Goal: Task Accomplishment & Management: Manage account settings

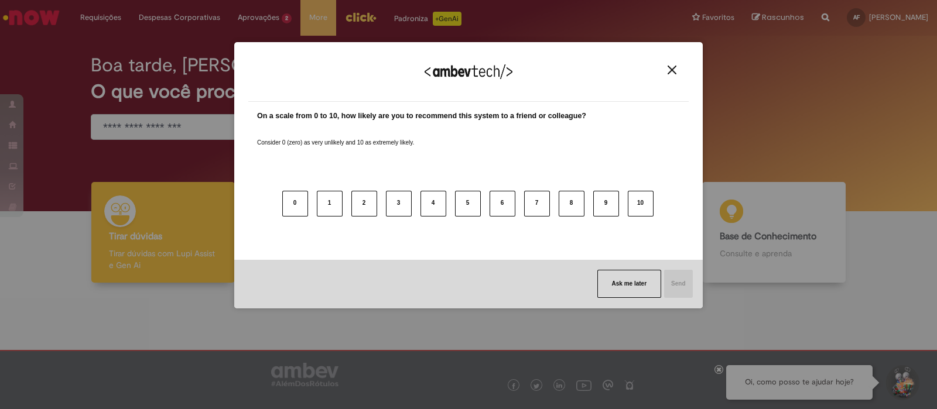
click at [675, 71] on img "Close" at bounding box center [672, 70] width 9 height 9
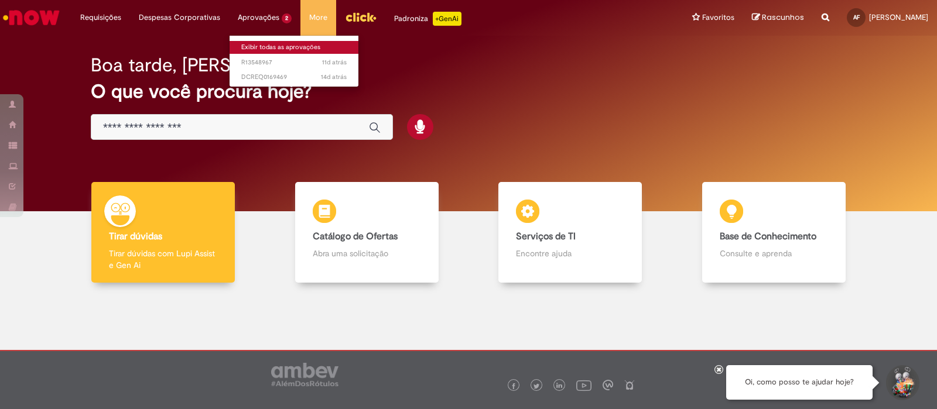
click at [272, 48] on link "Exibir todas as aprovações" at bounding box center [294, 47] width 129 height 13
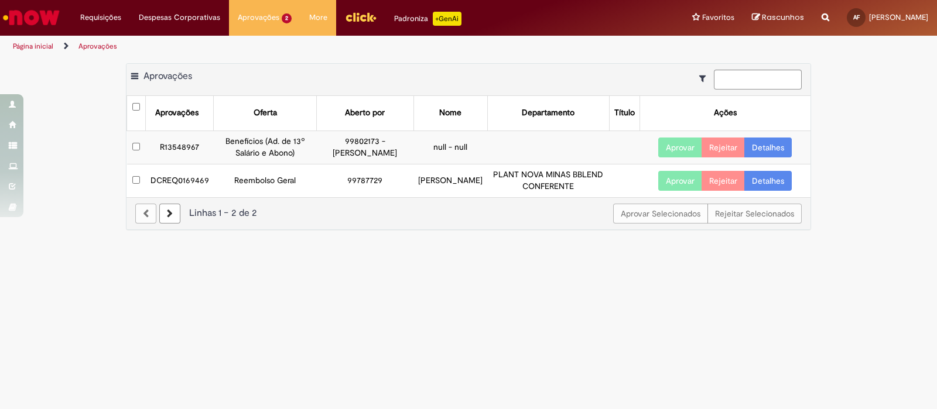
click at [685, 142] on button "Aprovar" at bounding box center [680, 148] width 44 height 20
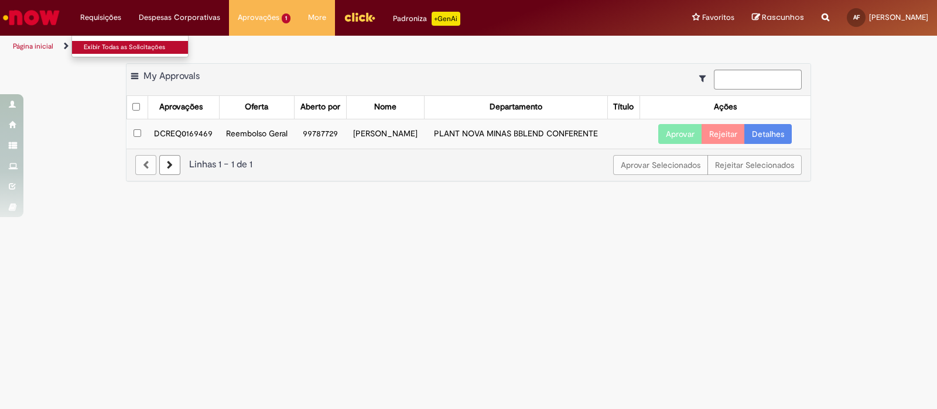
click at [104, 50] on link "Exibir Todas as Solicitações" at bounding box center [136, 47] width 129 height 13
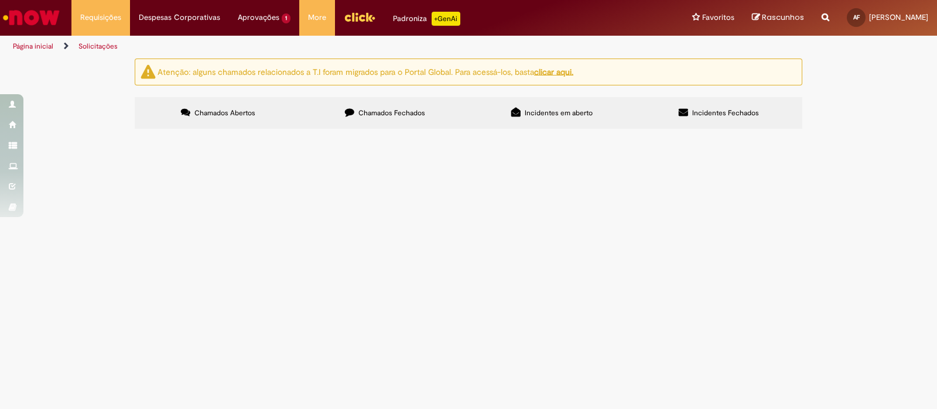
click at [44, 18] on img "Ir para a Homepage" at bounding box center [31, 17] width 60 height 23
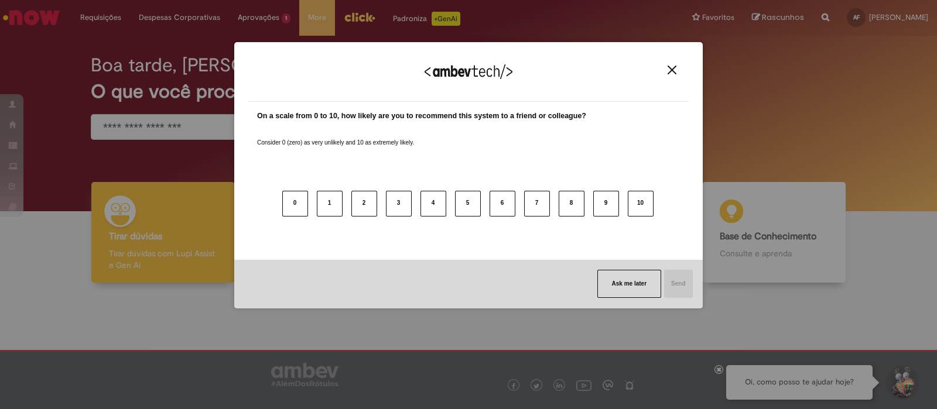
click at [524, 238] on div "0 1 2 3 4 5 6 7 8 9 10" at bounding box center [468, 197] width 423 height 93
click at [667, 69] on button "Close" at bounding box center [672, 70] width 16 height 10
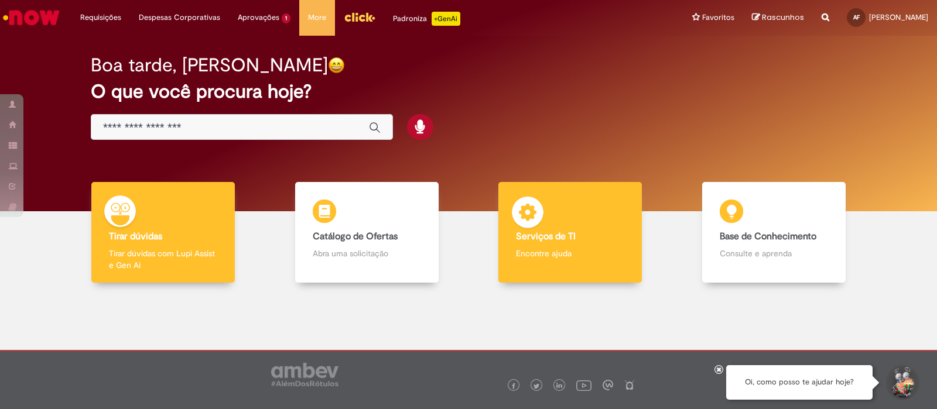
click at [548, 248] on p "Encontre ajuda" at bounding box center [570, 254] width 108 height 12
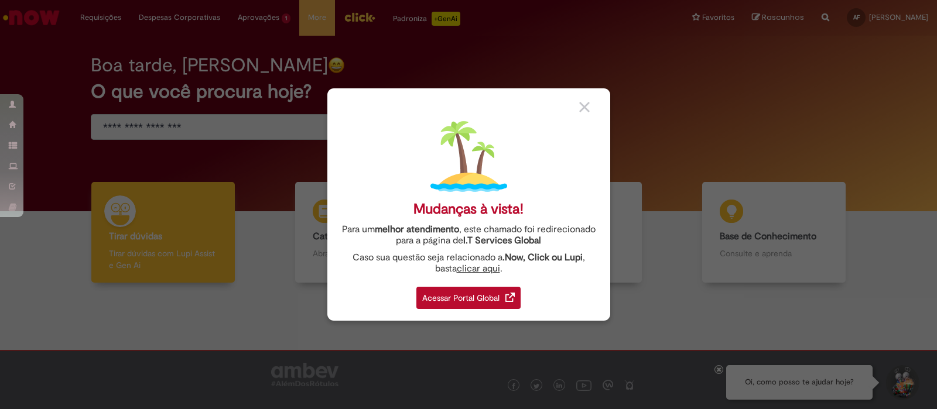
click at [476, 299] on div "Acessar Portal Global" at bounding box center [468, 298] width 104 height 22
